Goal: Task Accomplishment & Management: Complete application form

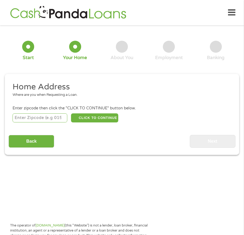
scroll to position [3, 0]
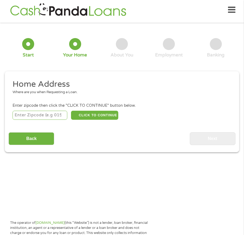
click at [50, 117] on input "number" at bounding box center [40, 115] width 55 height 9
type input "78240"
click at [95, 112] on button "CLICK TO CONTINUE" at bounding box center [94, 115] width 47 height 9
type input "78240"
type input "San Antonio"
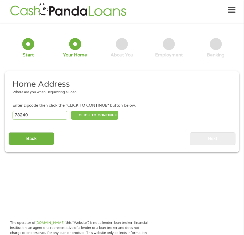
select select "[US_STATE]"
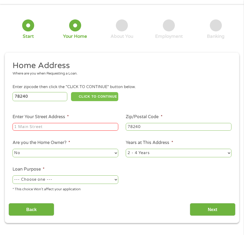
scroll to position [29, 0]
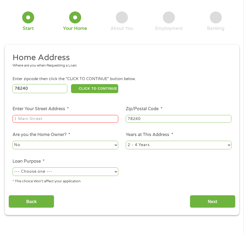
click at [82, 117] on input "Enter Your Street Address *" at bounding box center [66, 119] width 106 height 8
type input "[STREET_ADDRESS]"
click at [68, 170] on select "--- Choose one --- Pay Bills Debt Consolidation Home Improvement Major Purchase…" at bounding box center [66, 172] width 106 height 9
select select "paybills"
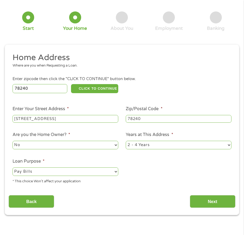
click at [13, 168] on select "--- Choose one --- Pay Bills Debt Consolidation Home Improvement Major Purchase…" at bounding box center [66, 172] width 106 height 9
click at [201, 198] on input "Next" at bounding box center [212, 201] width 46 height 13
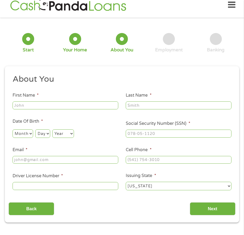
scroll to position [3, 0]
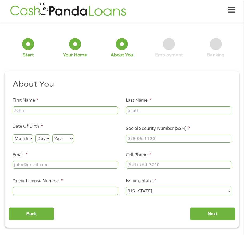
click at [88, 112] on input "First Name *" at bounding box center [66, 111] width 106 height 8
type input "[PERSON_NAME]"
select select "12"
select select "10"
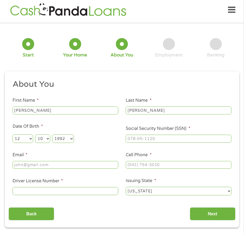
select select "1991"
type input "629-28-6535"
type input "[EMAIL_ADDRESS][DOMAIN_NAME]"
type input "[PHONE_NUMBER]"
type input "41323559"
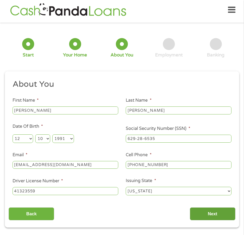
click at [197, 210] on input "Next" at bounding box center [212, 214] width 46 height 13
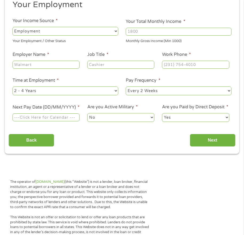
scroll to position [83, 0]
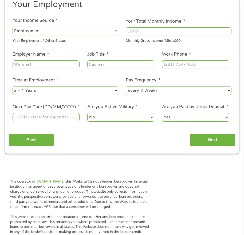
click at [154, 32] on input "Your Total Monthly Income *" at bounding box center [178, 31] width 106 height 8
type input "2900"
click at [41, 67] on input "Employer Name *" at bounding box center [46, 64] width 67 height 8
type input "TaskUs"
type input "tech support"
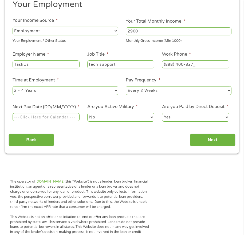
type input "[PHONE_NUMBER]"
click at [40, 89] on select "--- Choose one --- 1 Year or less 1 - 2 Years 2 - 4 Years Over 4 Years" at bounding box center [66, 90] width 106 height 9
select select "60months"
click at [13, 86] on select "--- Choose one --- 1 Year or less 1 - 2 Years 2 - 4 Years Over 4 Years" at bounding box center [66, 90] width 106 height 9
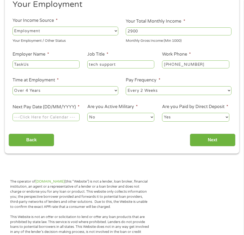
click at [50, 121] on input "Next Pay Date (DD/MM/YYYY) *" at bounding box center [46, 117] width 67 height 8
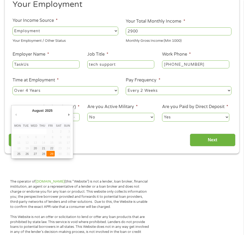
type input "[DATE]"
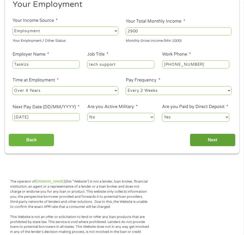
click at [204, 145] on input "Next" at bounding box center [212, 140] width 46 height 13
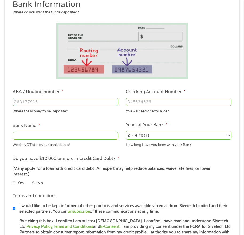
click at [60, 99] on input "ABA / Routing number *" at bounding box center [66, 102] width 106 height 8
type input "111000614"
type input "JPMORGAN CHASE BANK NA"
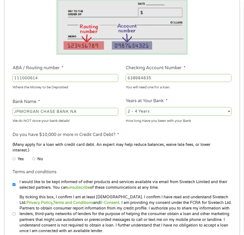
scroll to position [136, 0]
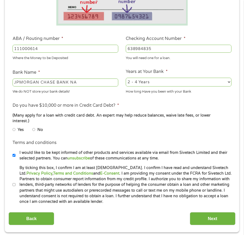
type input "638984835"
click at [146, 84] on select "2 - 4 Years 6 - 12 Months 1 - 2 Years Over 4 Years" at bounding box center [178, 82] width 106 height 9
select select "12months"
click at [125, 78] on select "2 - 4 Years 6 - 12 Months 1 - 2 Years Over 4 Years" at bounding box center [178, 82] width 106 height 9
click at [34, 127] on input "No" at bounding box center [33, 130] width 3 height 6
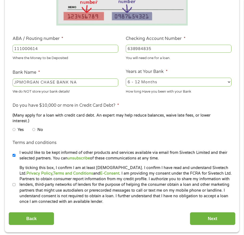
radio input "true"
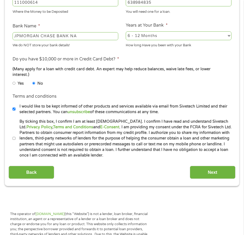
scroll to position [189, 0]
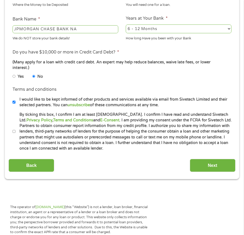
click at [13, 99] on input "I would like to be kept informed of other products and services available via e…" at bounding box center [14, 102] width 3 height 6
checkbox input "false"
click at [15, 128] on input "By ticking this box, I confirm I am at least [DEMOGRAPHIC_DATA]. I confirm I ha…" at bounding box center [14, 131] width 3 height 6
checkbox input "true"
click at [196, 161] on input "Next" at bounding box center [212, 165] width 46 height 13
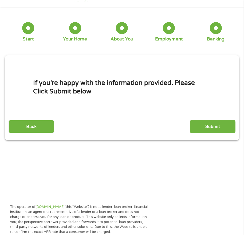
scroll to position [3, 0]
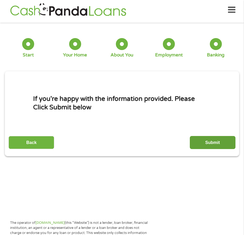
click at [206, 140] on input "Submit" at bounding box center [212, 142] width 46 height 13
